Goal: Navigation & Orientation: Find specific page/section

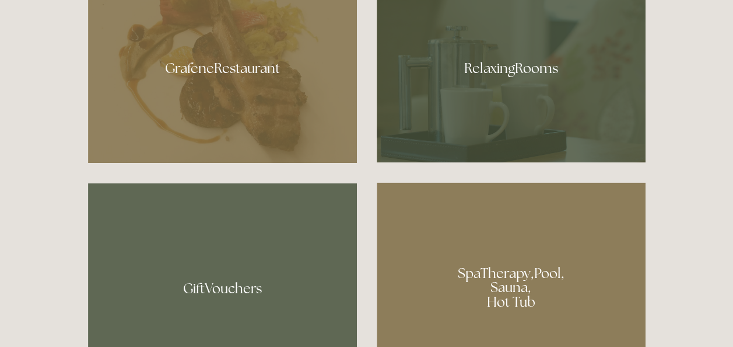
scroll to position [723, 0]
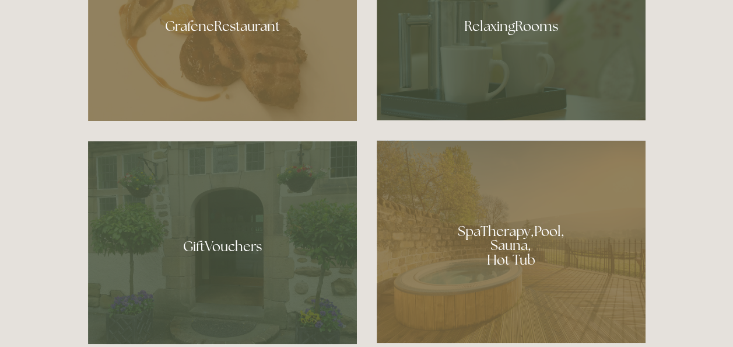
click at [210, 53] on div at bounding box center [222, 22] width 269 height 197
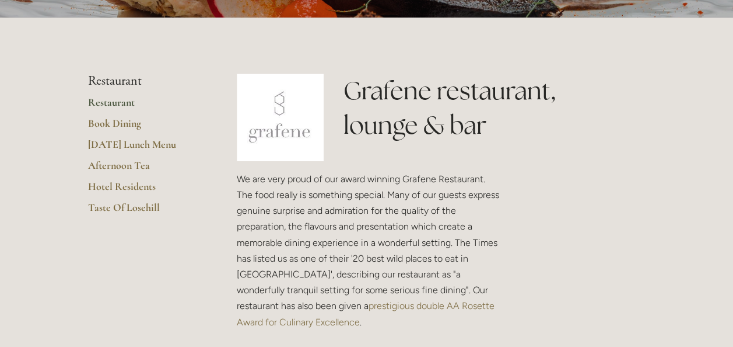
scroll to position [210, 0]
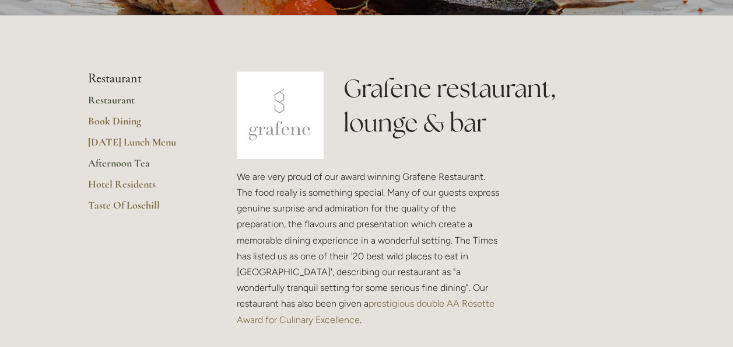
click at [116, 161] on link "Afternoon Tea" at bounding box center [143, 166] width 111 height 21
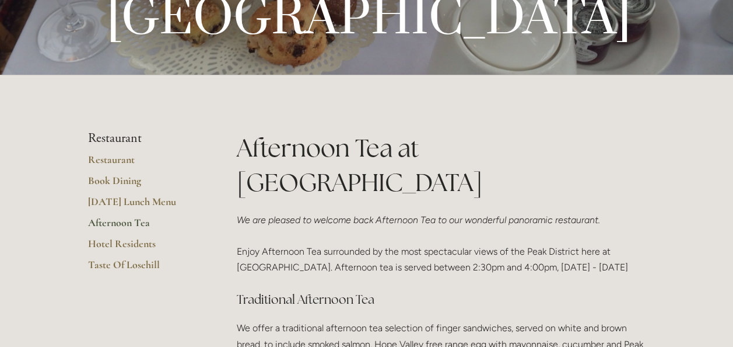
scroll to position [163, 0]
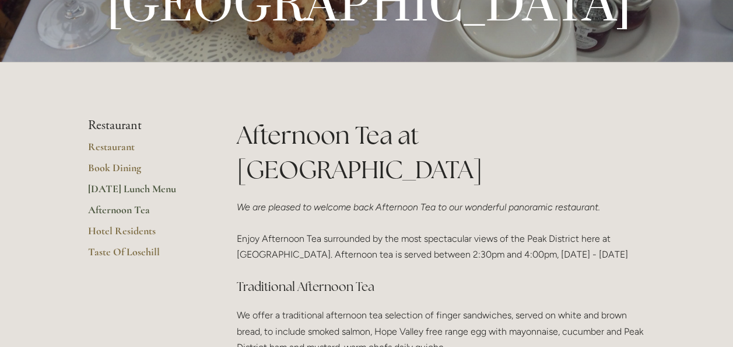
click at [116, 185] on link "[DATE] Lunch Menu" at bounding box center [143, 192] width 111 height 21
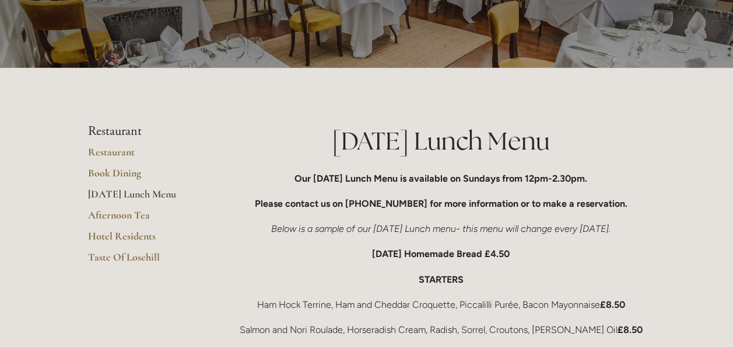
scroll to position [93, 0]
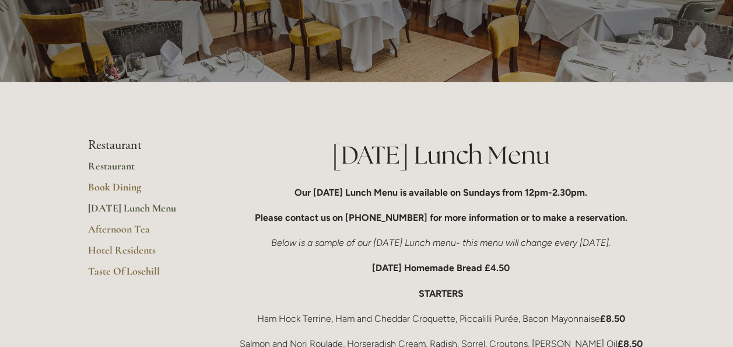
click at [109, 162] on link "Restaurant" at bounding box center [143, 169] width 111 height 21
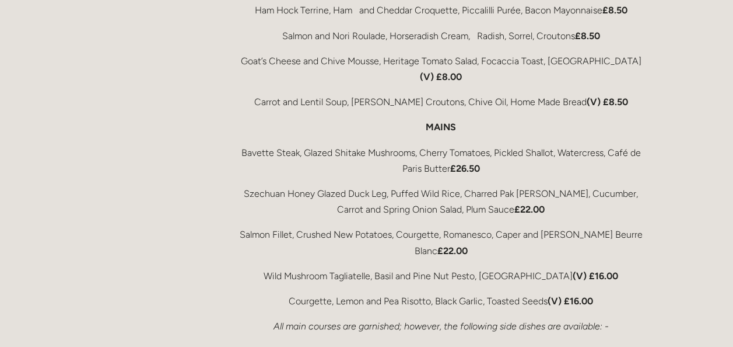
scroll to position [2053, 0]
